Goal: Answer question/provide support

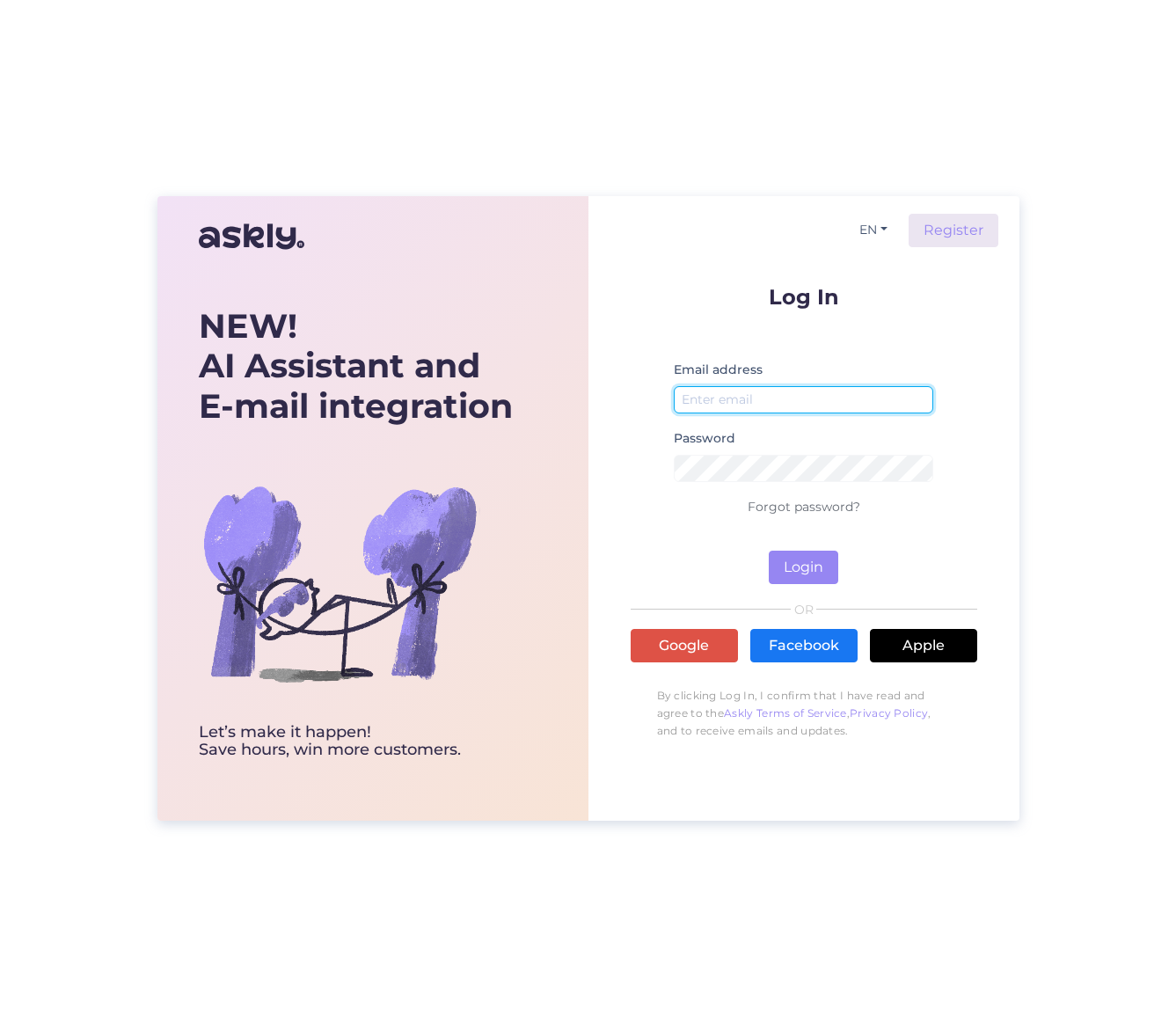
type input "[EMAIL_ADDRESS][DOMAIN_NAME]"
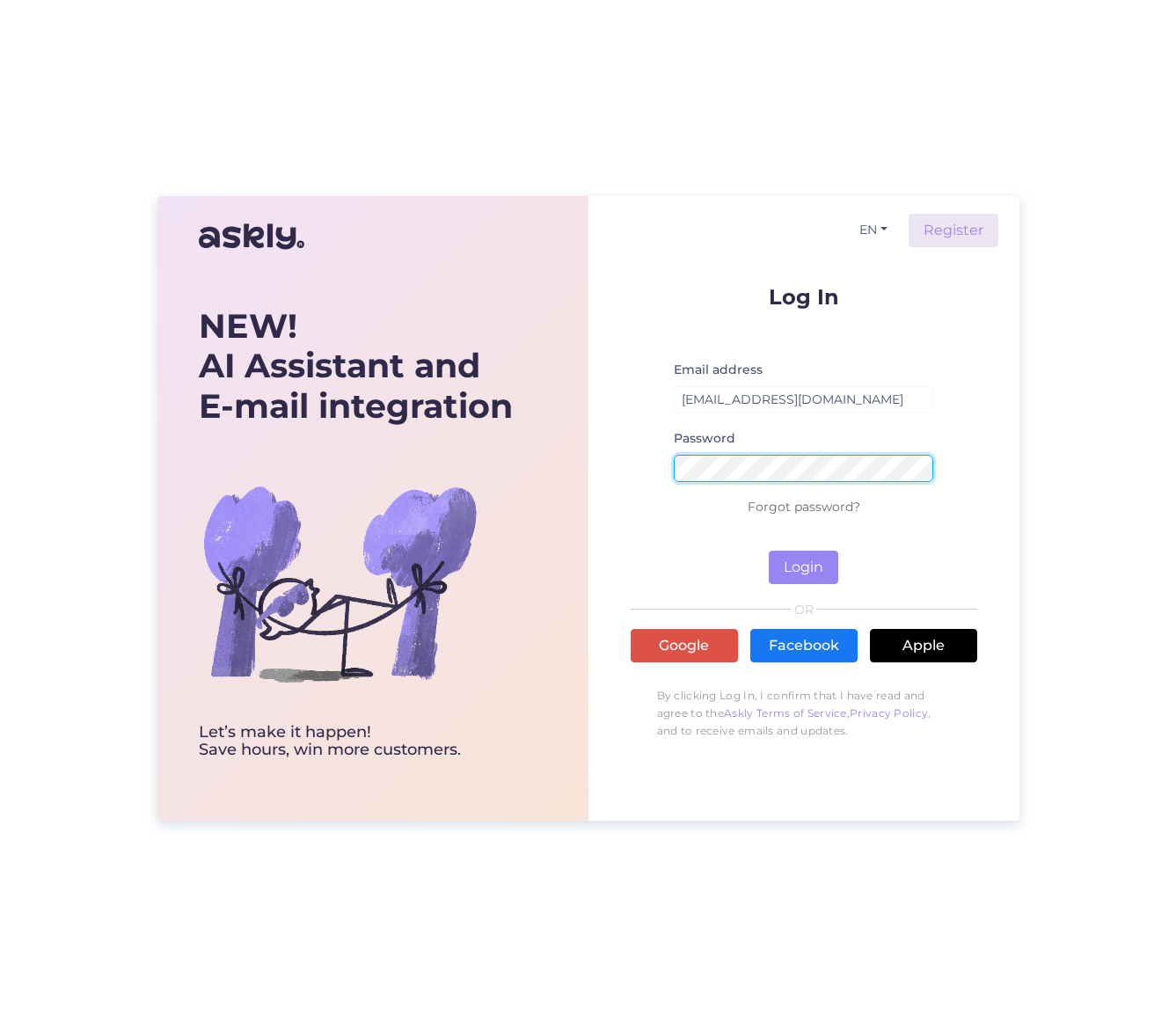
click at [803, 567] on button "Login" at bounding box center [803, 567] width 69 height 33
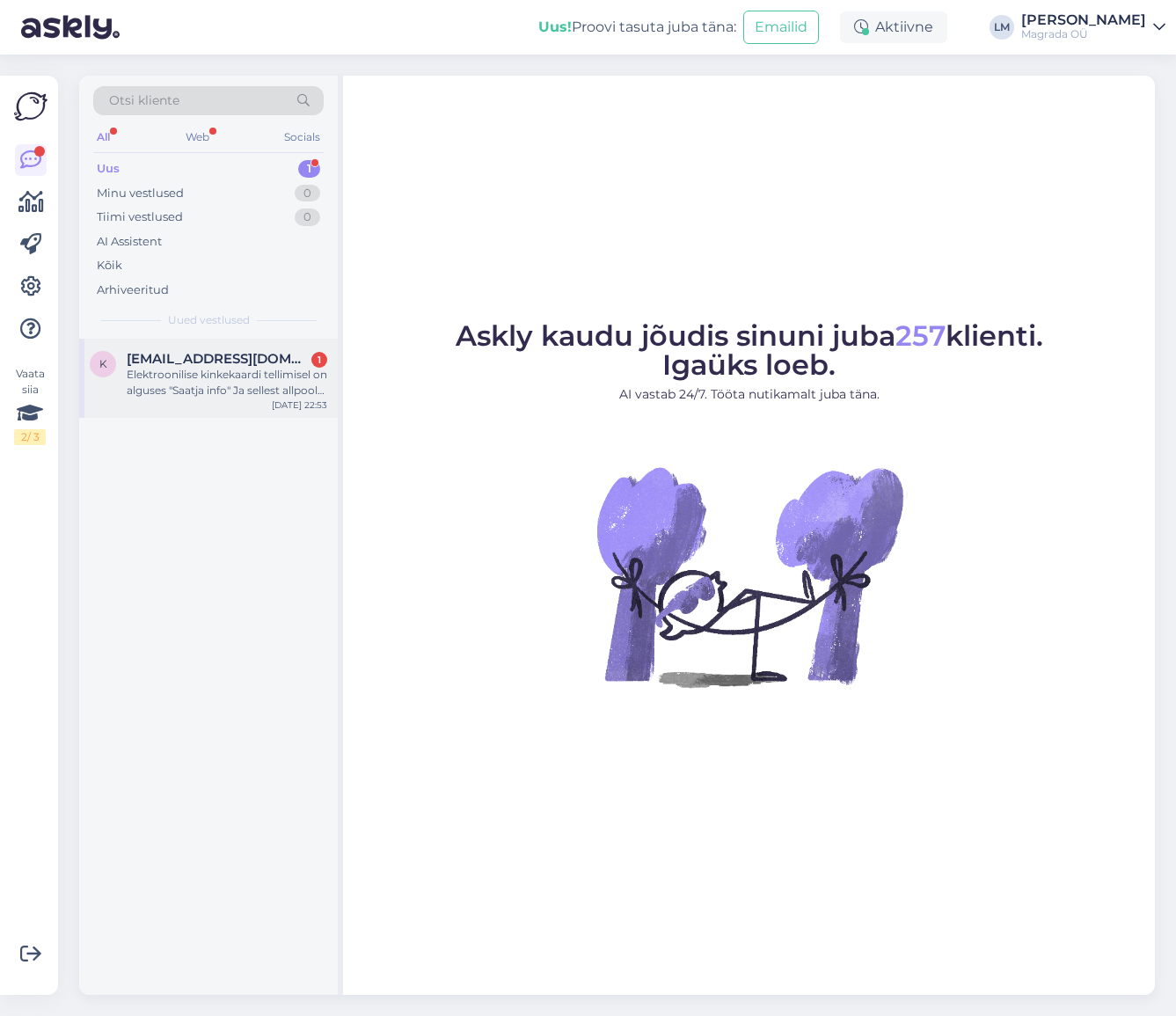
click at [211, 366] on div "Elektroonilise kinkekaardi tellimisel on alguses "Saatja info" Ja sellest allpo…" at bounding box center [227, 382] width 200 height 32
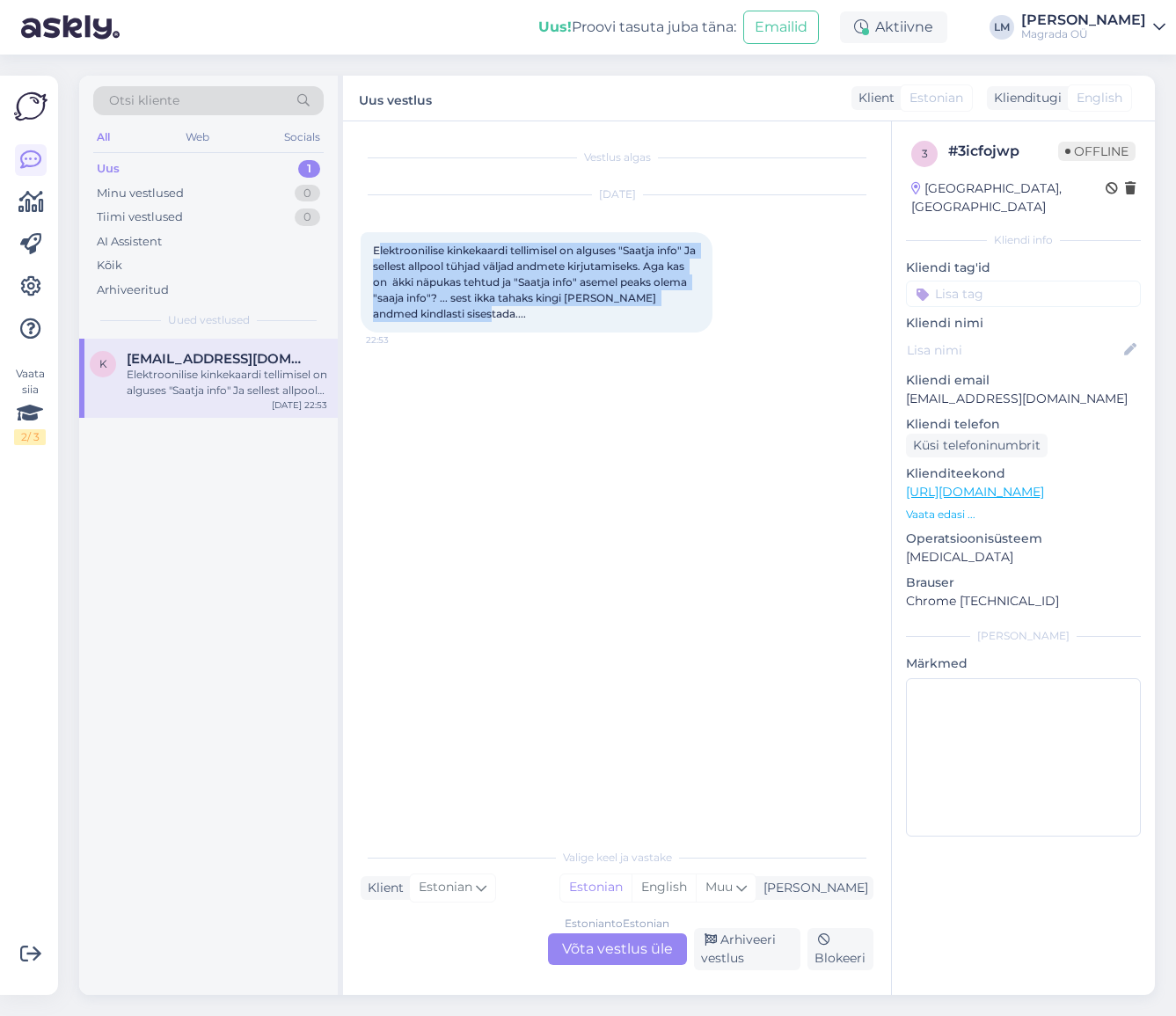
drag, startPoint x: 387, startPoint y: 254, endPoint x: 524, endPoint y: 313, distance: 149.2
click at [524, 313] on div "Elektroonilise kinkekaardi tellimisel on alguses "Saatja info" Ja sellest allpo…" at bounding box center [537, 282] width 352 height 100
drag, startPoint x: 519, startPoint y: 313, endPoint x: 510, endPoint y: 273, distance: 41.0
click at [510, 273] on div "Elektroonilise kinkekaardi tellimisel on alguses "Saatja info" Ja sellest allpo…" at bounding box center [537, 282] width 352 height 100
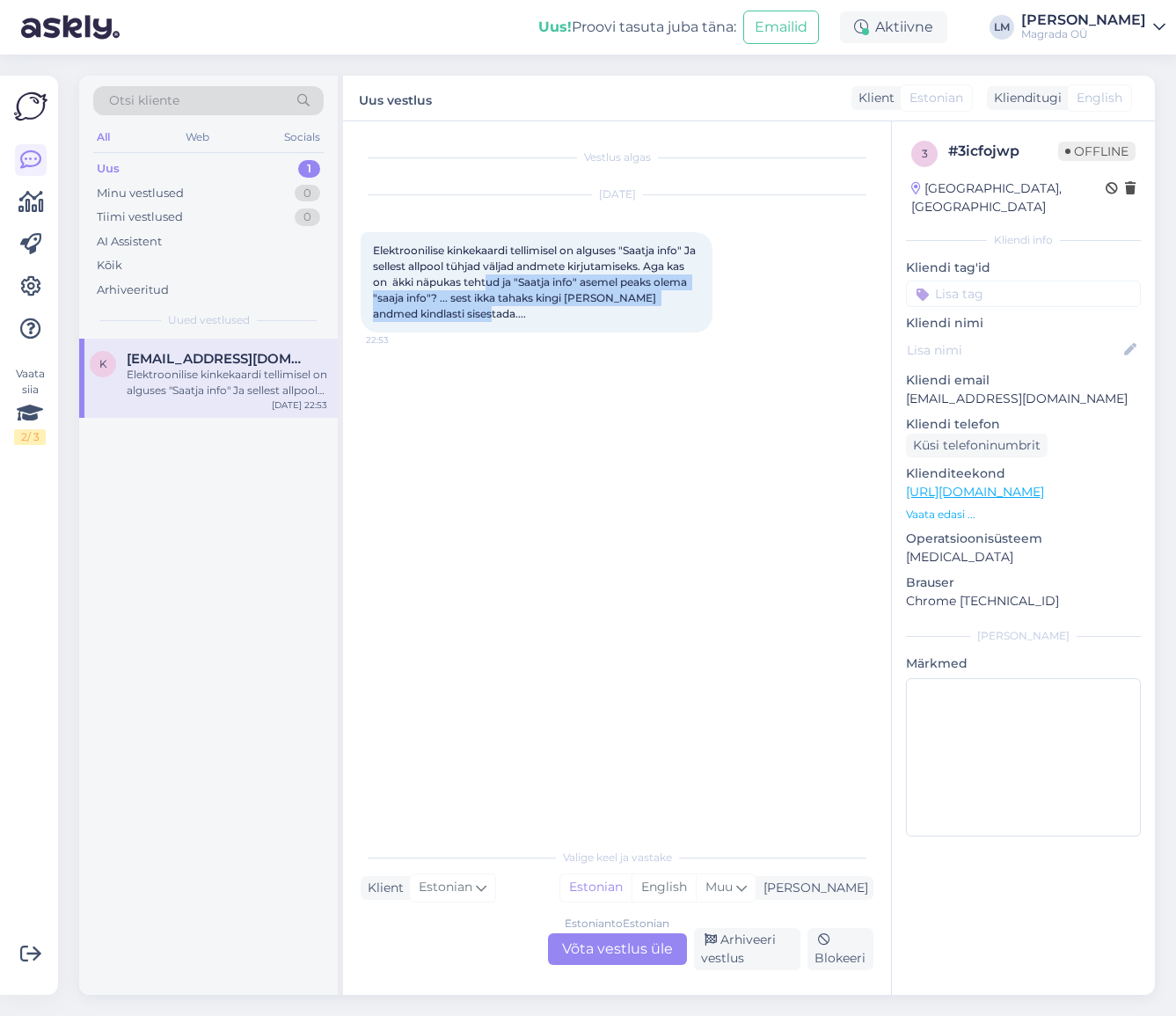
click at [510, 273] on div "Elektroonilise kinkekaardi tellimisel on alguses "Saatja info" Ja sellest allpo…" at bounding box center [537, 282] width 352 height 100
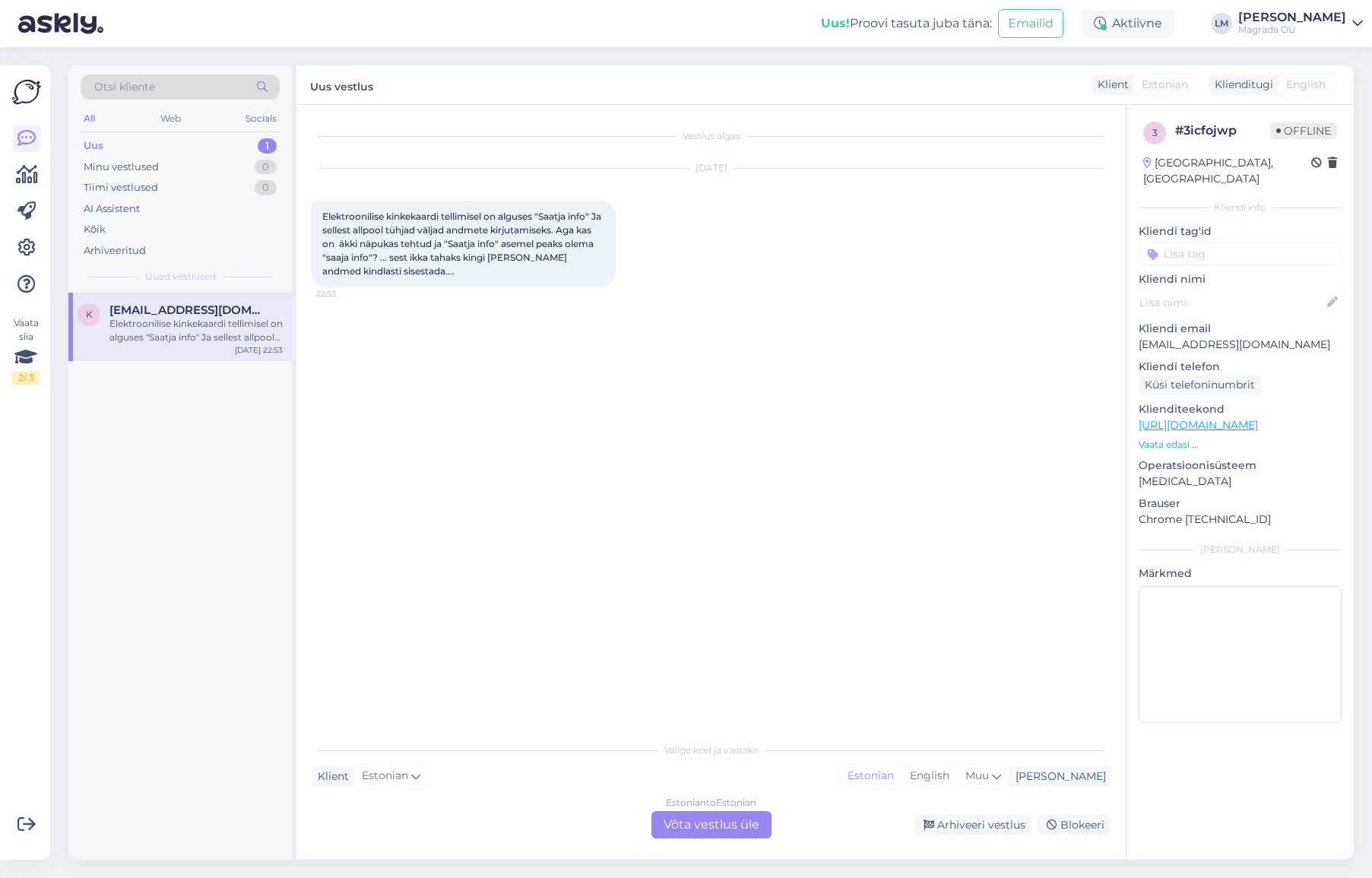
click at [702, 830] on div "Estonian to Estonian Võta vestlus üle" at bounding box center [711, 824] width 120 height 27
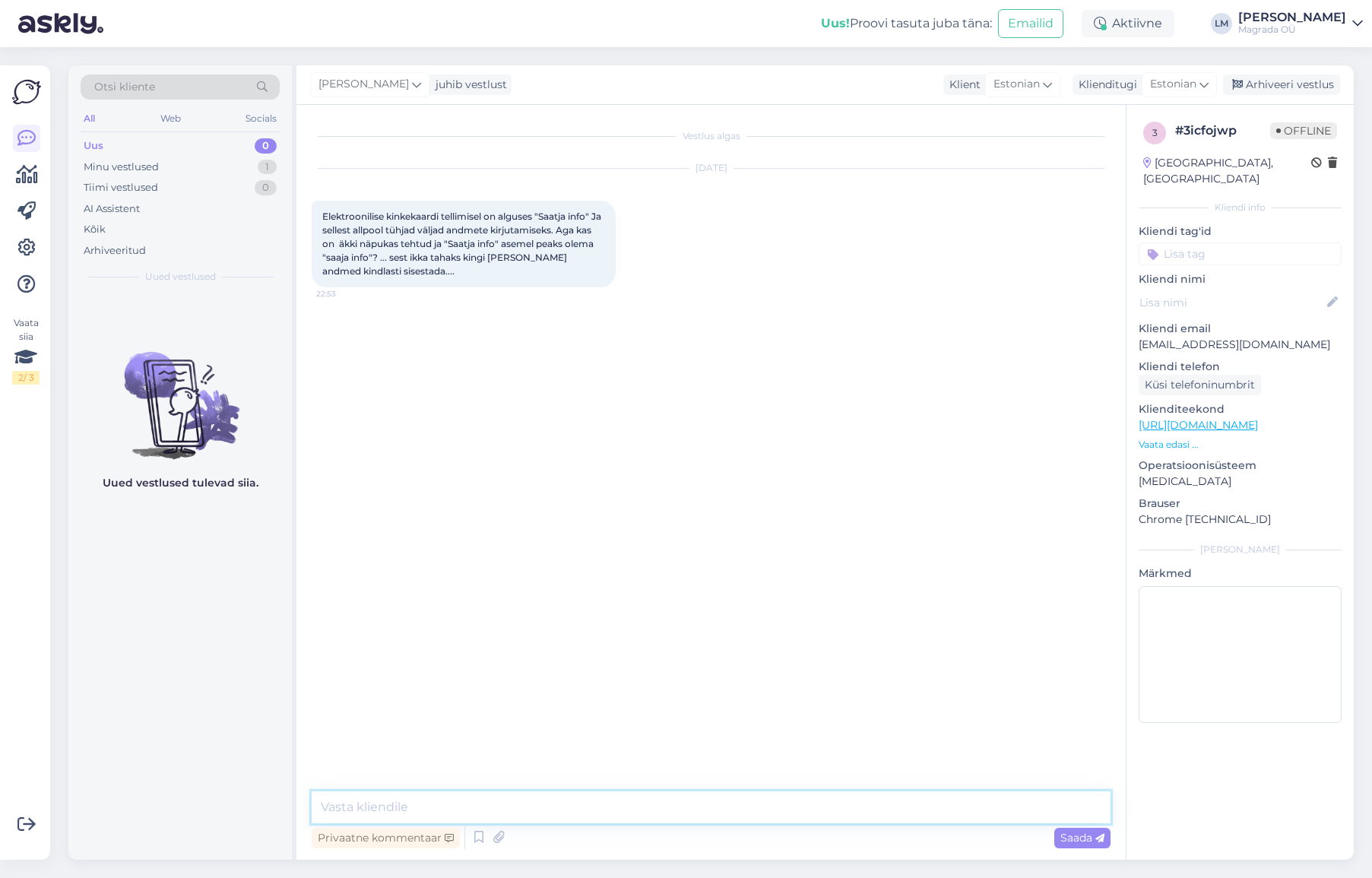
click at [600, 808] on textarea at bounding box center [711, 807] width 799 height 32
type textarea "Tere! Aitäh märkamast! :) Just, seal peaks olema kirjas saaja info. Me teeme pa…"
